Goal: Task Accomplishment & Management: Use online tool/utility

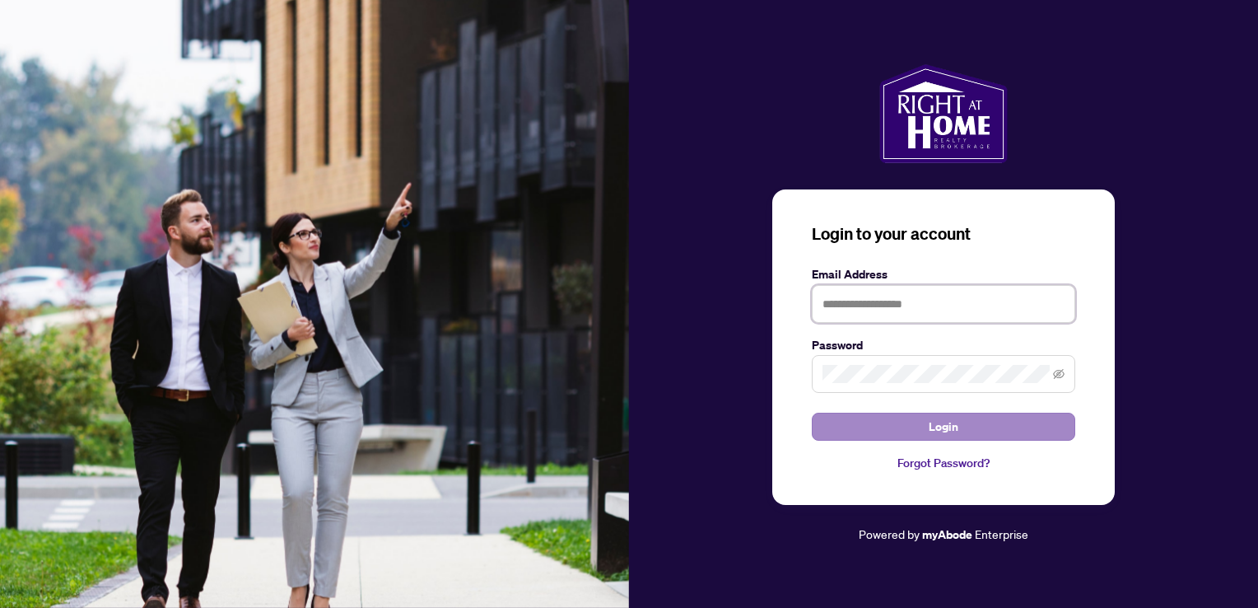
type input "**********"
click at [978, 428] on button "Login" at bounding box center [944, 427] width 264 height 28
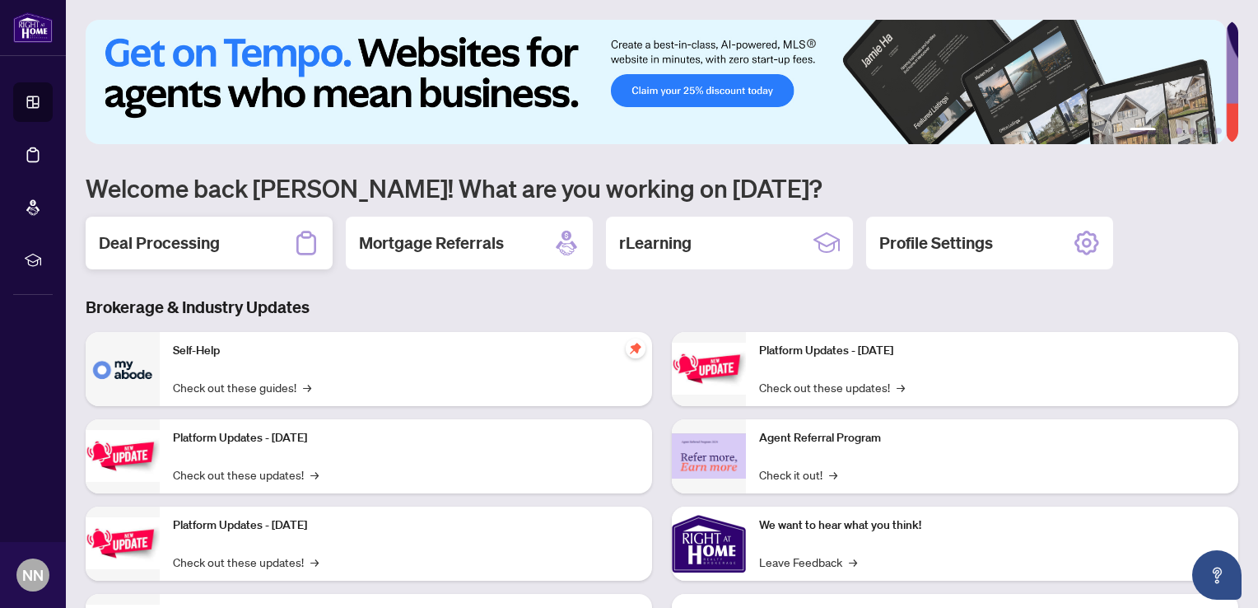
click at [248, 236] on div "Deal Processing" at bounding box center [209, 243] width 247 height 53
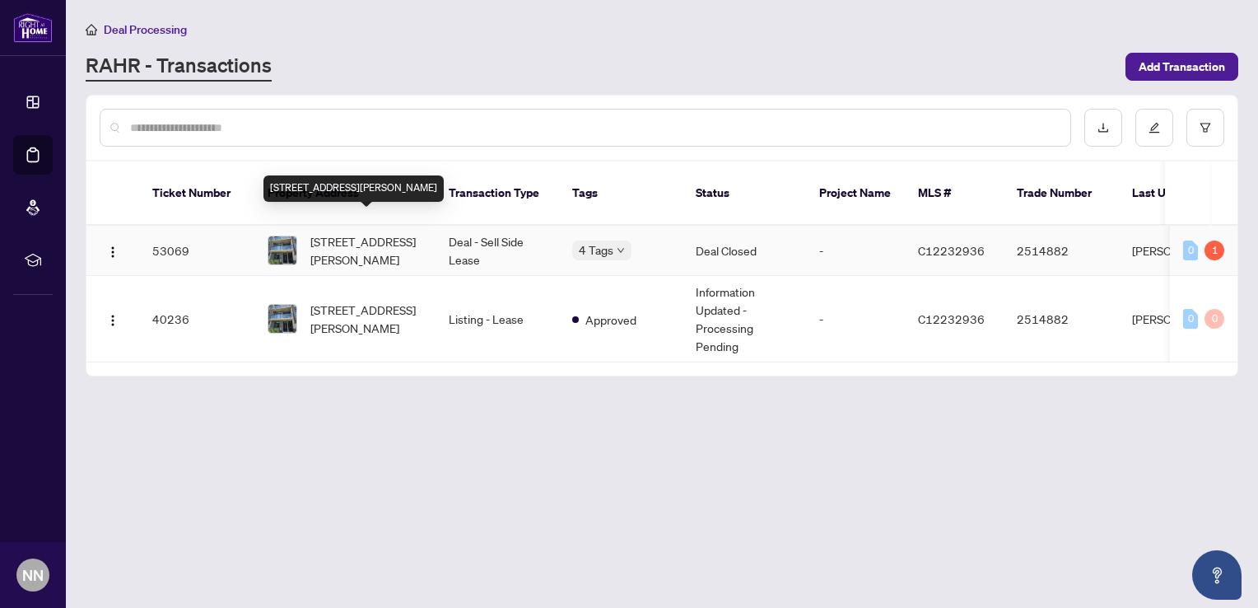
click at [372, 245] on span "[STREET_ADDRESS][PERSON_NAME]" at bounding box center [366, 250] width 112 height 36
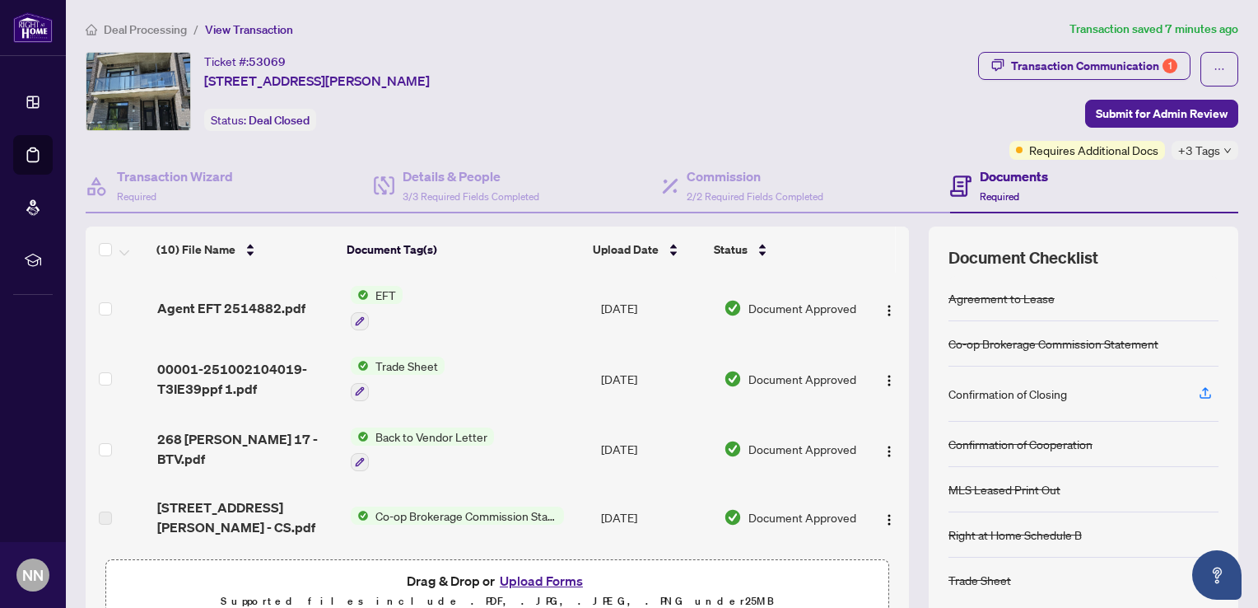
click at [369, 292] on span "EFT" at bounding box center [386, 295] width 34 height 18
click at [343, 364] on div "Document Tags EFT" at bounding box center [371, 361] width 181 height 43
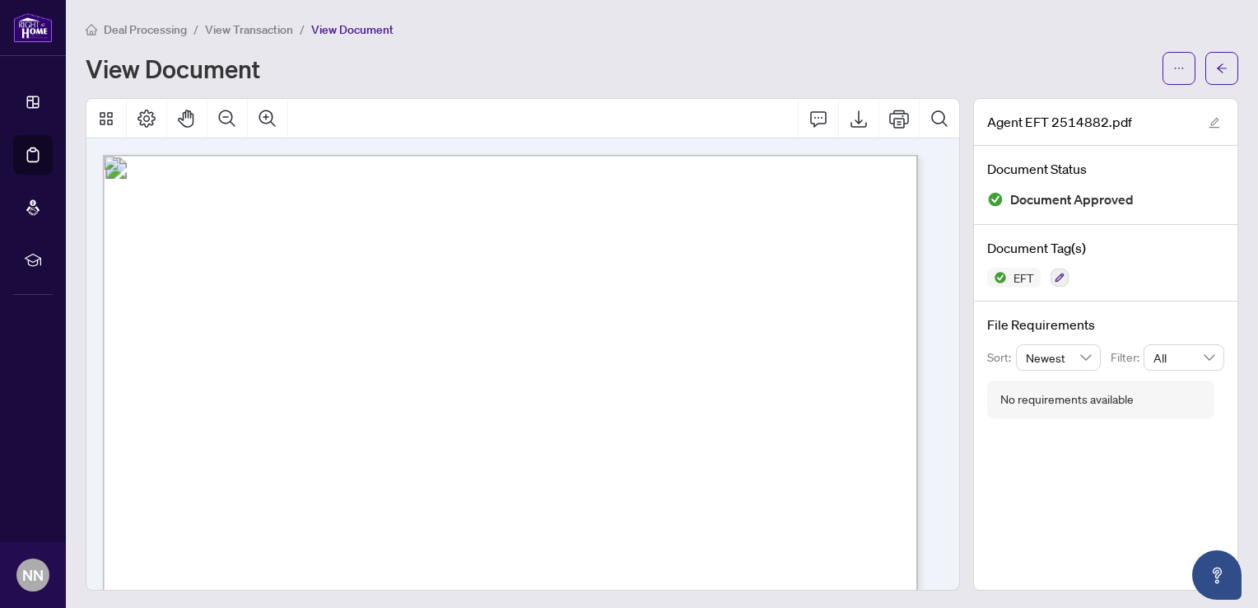
click at [564, 435] on span "(From: 1.RBC Commission Tr)" at bounding box center [500, 434] width 127 height 10
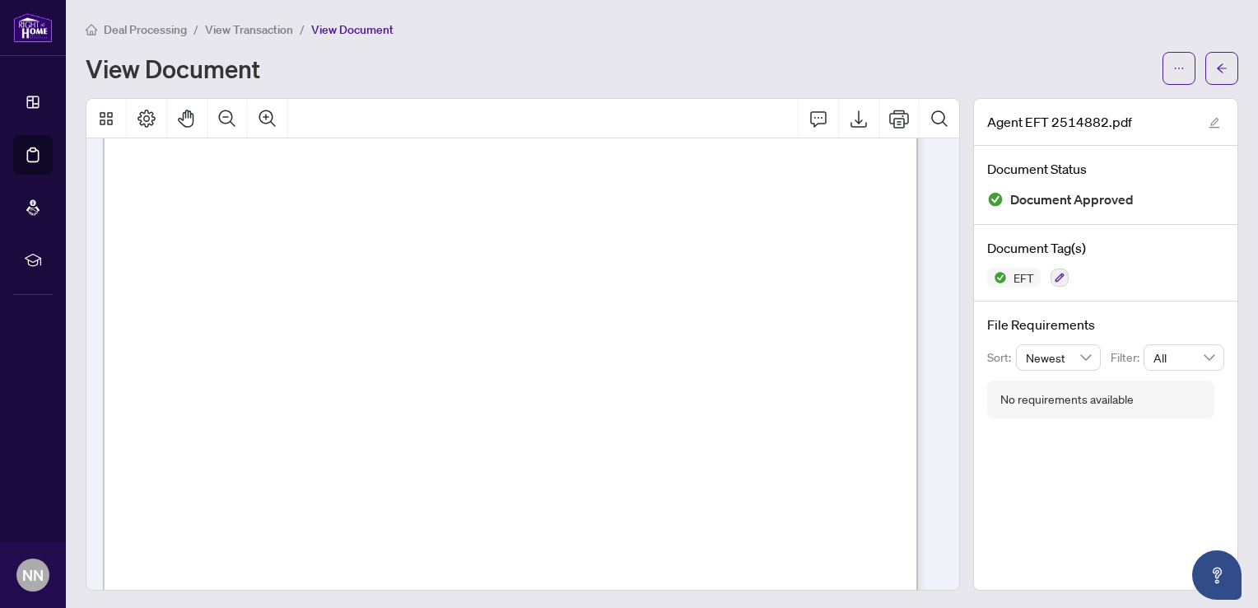
scroll to position [180, 0]
click at [189, 520] on span "ORDER" at bounding box center [172, 524] width 33 height 8
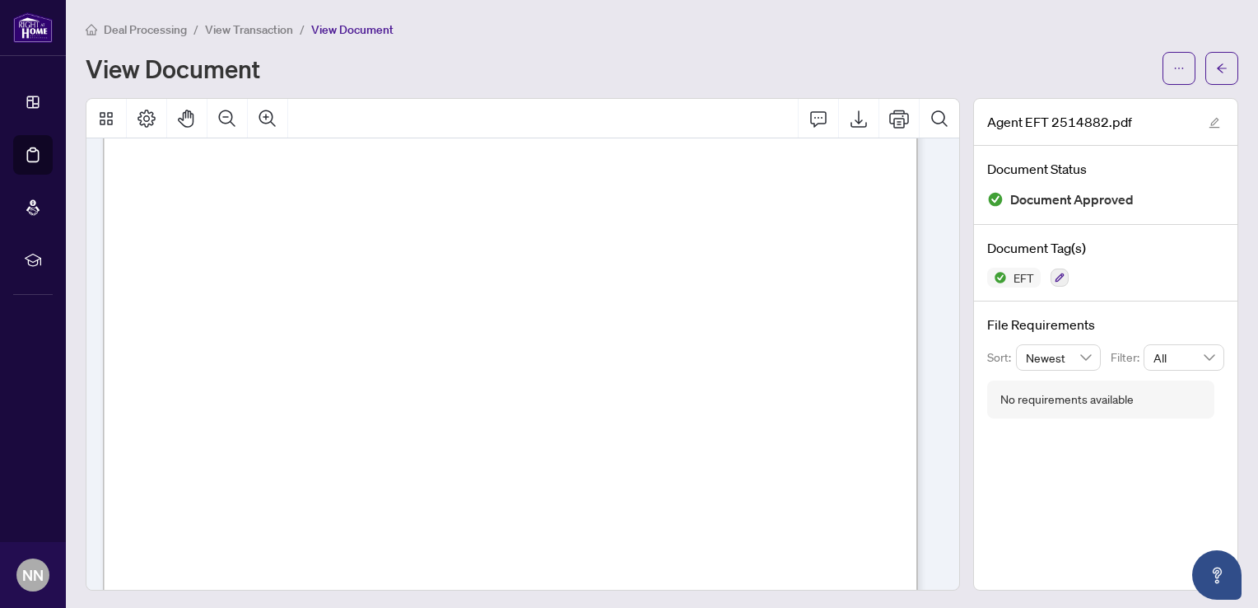
click at [797, 366] on div "Right at Home Realty PAID BY E.F.T. [DATE] One Thousand One Hundred Eighty Six …" at bounding box center [762, 592] width 1318 height 1706
